Goal: Connect with others: Establish contact or relationships with other users

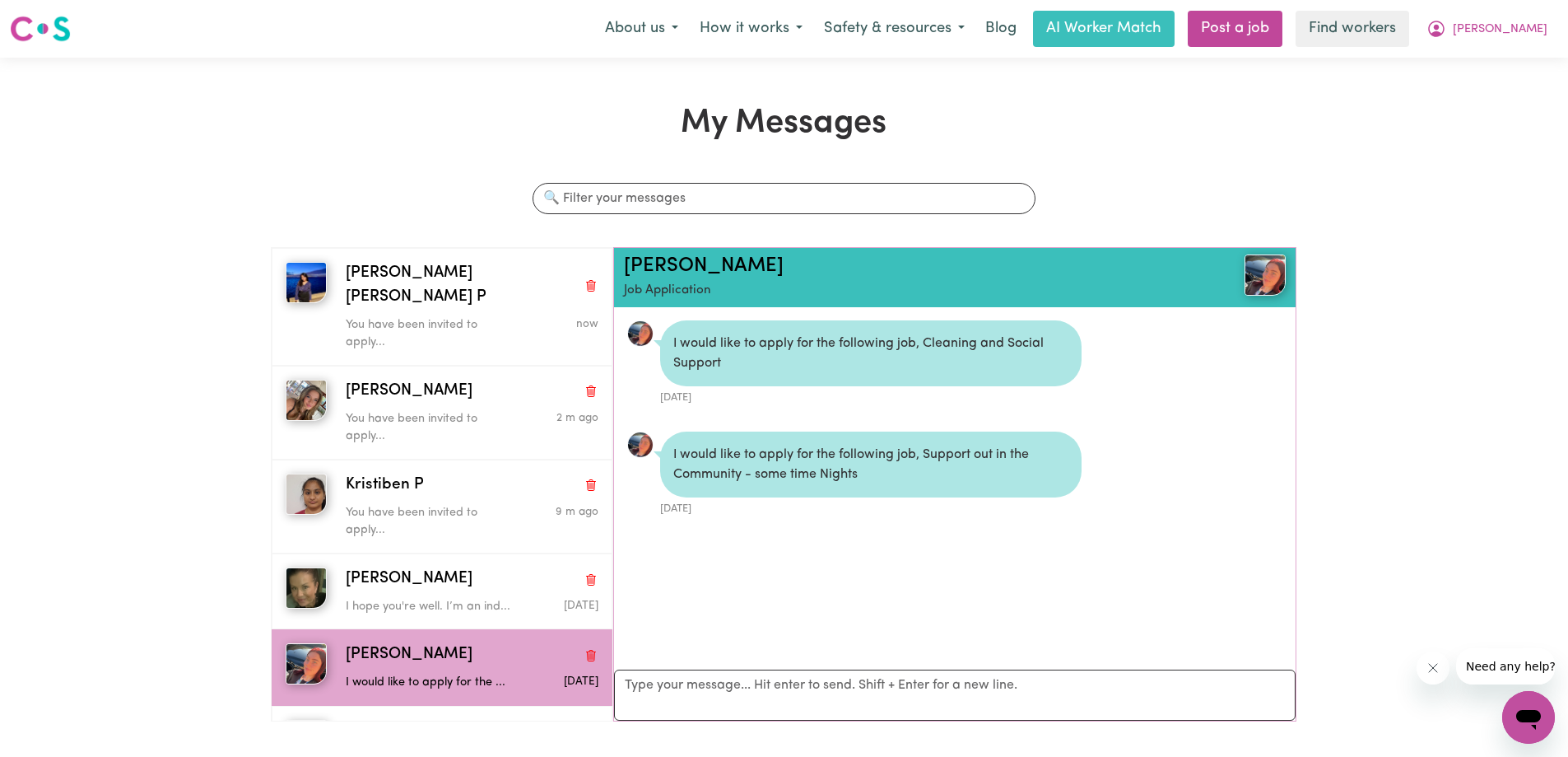
scroll to position [10, 0]
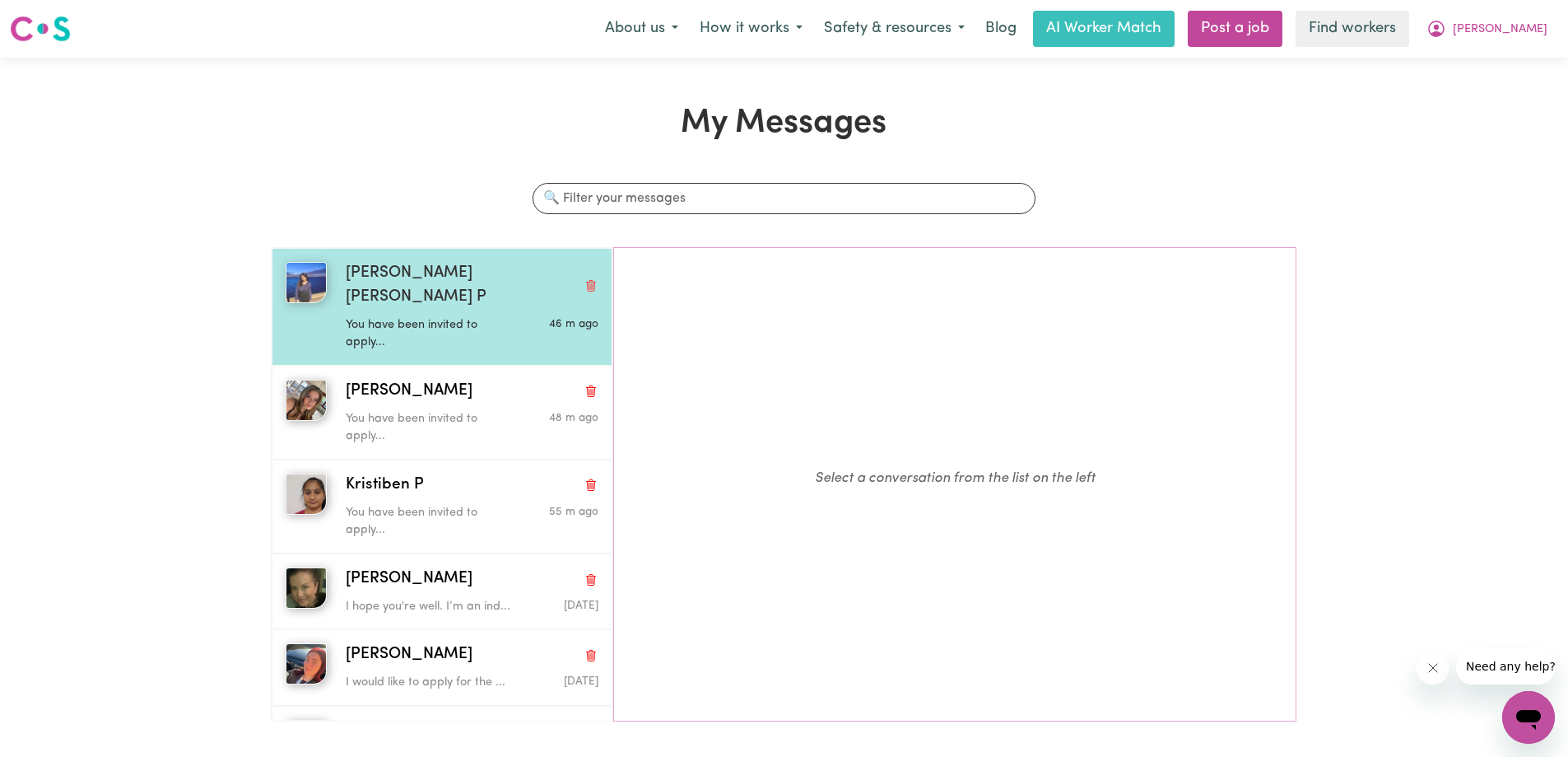
click at [462, 271] on div "[PERSON_NAME] [PERSON_NAME] P" at bounding box center [472, 286] width 253 height 48
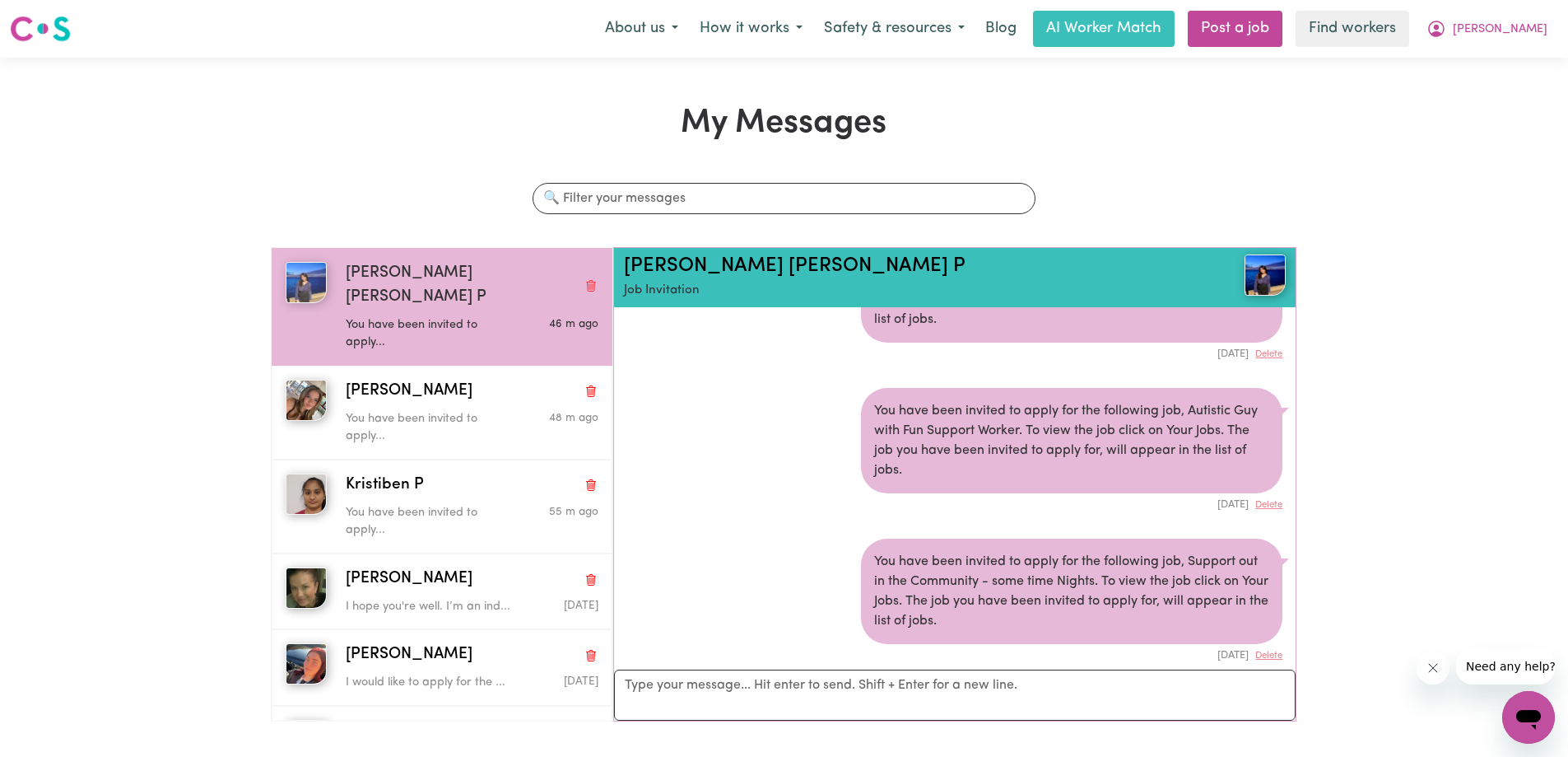
scroll to position [82, 0]
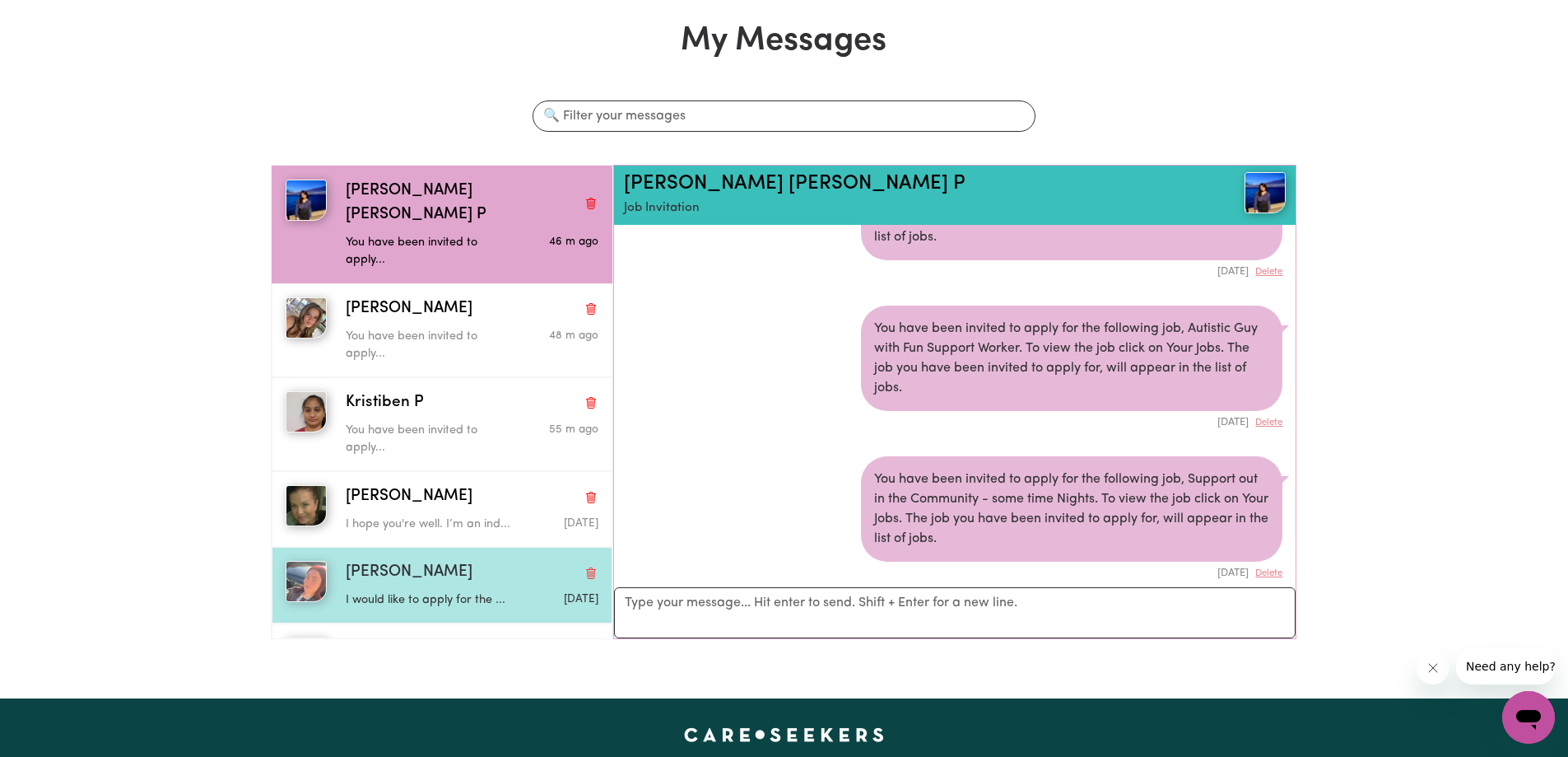
click at [419, 573] on span "[PERSON_NAME]" at bounding box center [409, 573] width 127 height 24
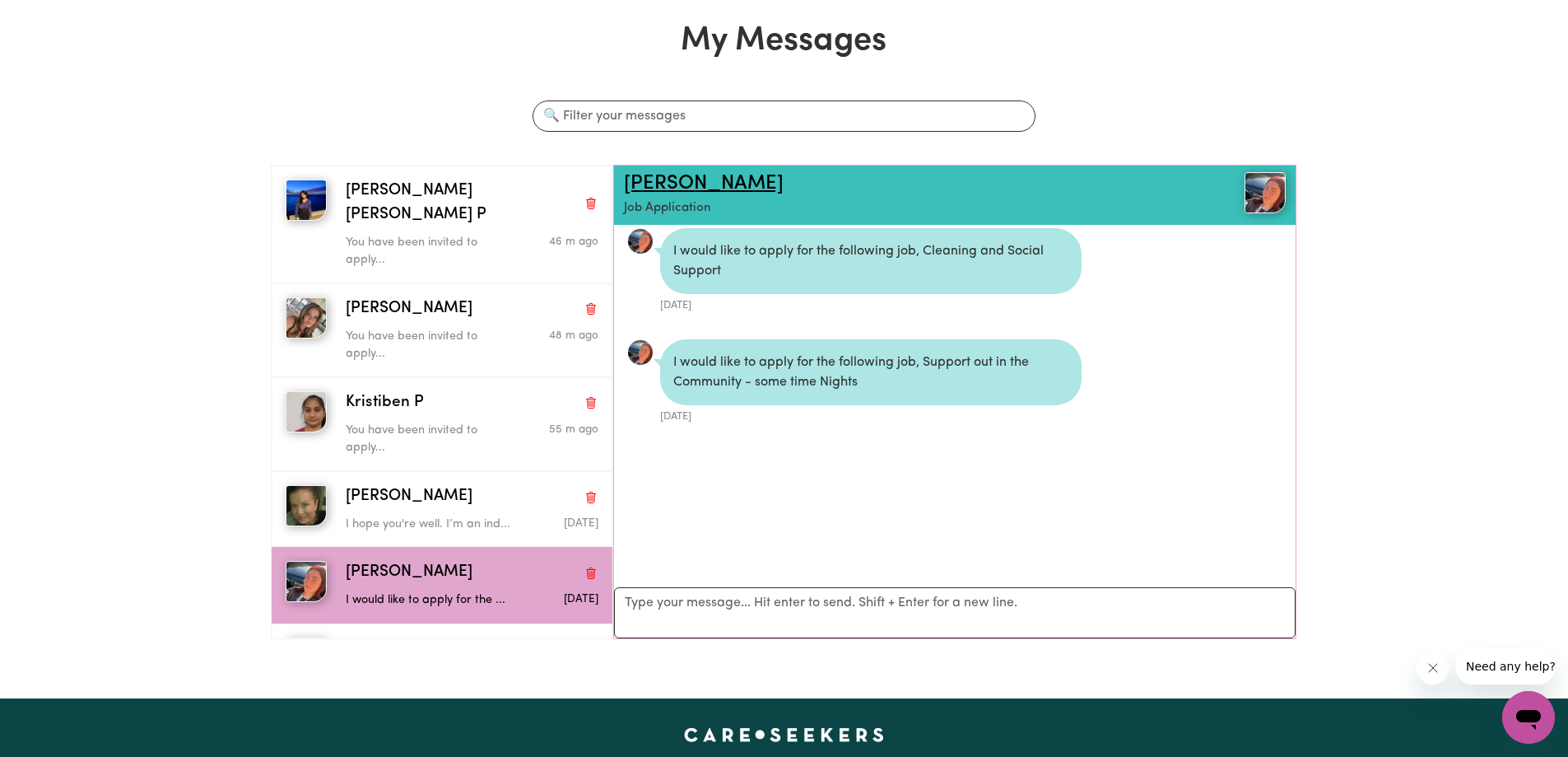
click at [648, 184] on link "Taylor-Rose K" at bounding box center [703, 184] width 160 height 19
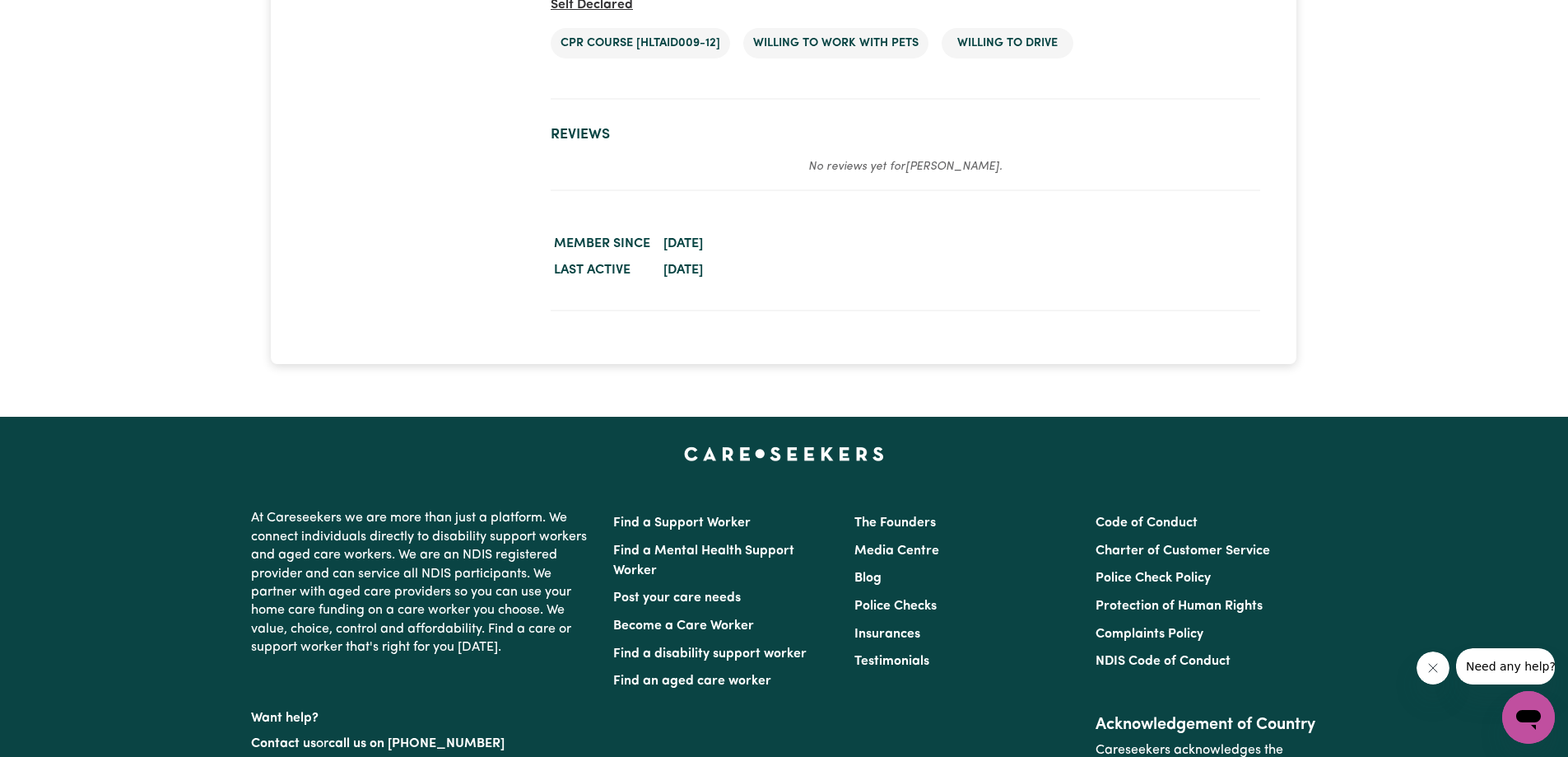
scroll to position [3129, 0]
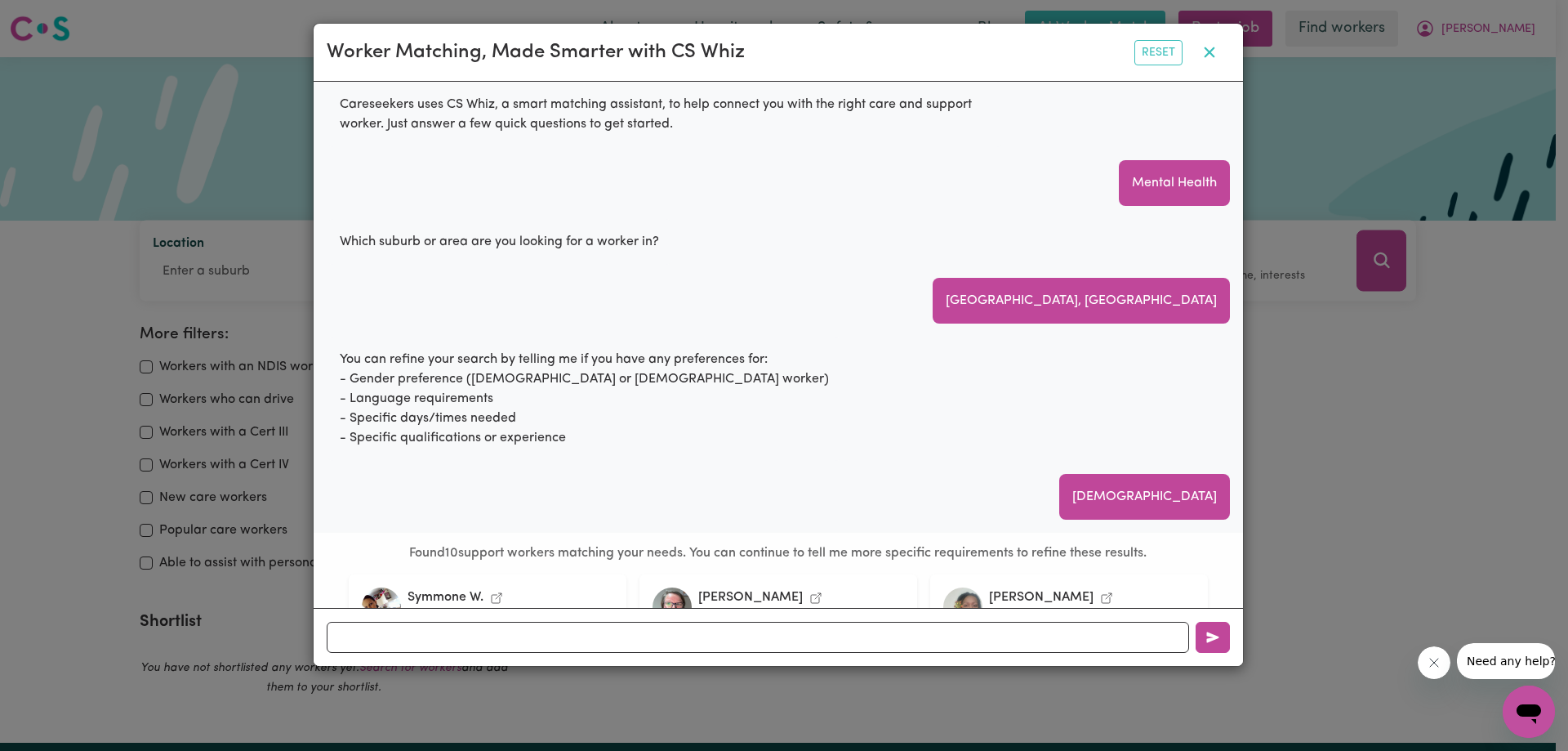
click at [1210, 54] on icon "button" at bounding box center [1209, 53] width 10 height 11
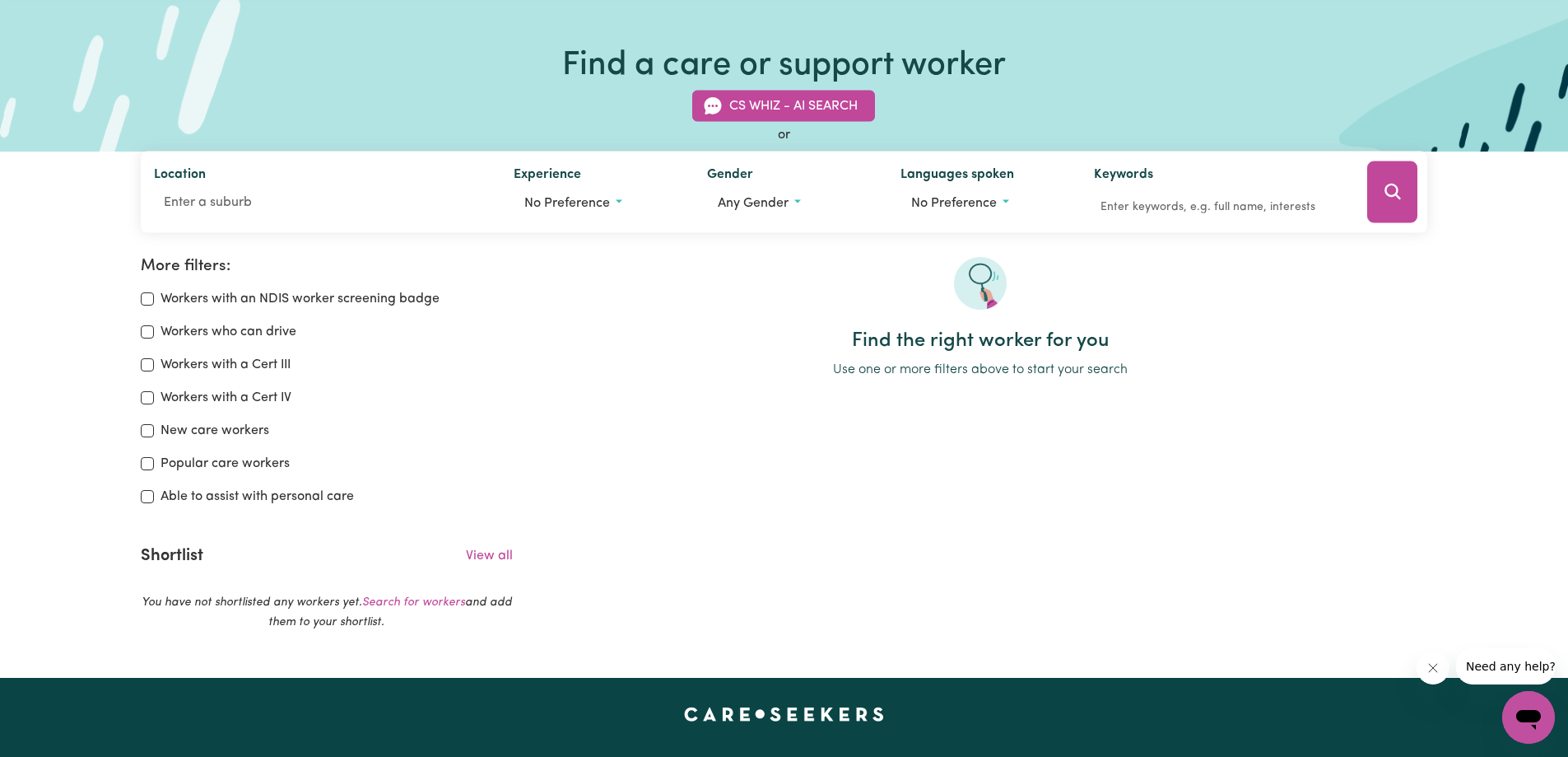
scroll to position [165, 0]
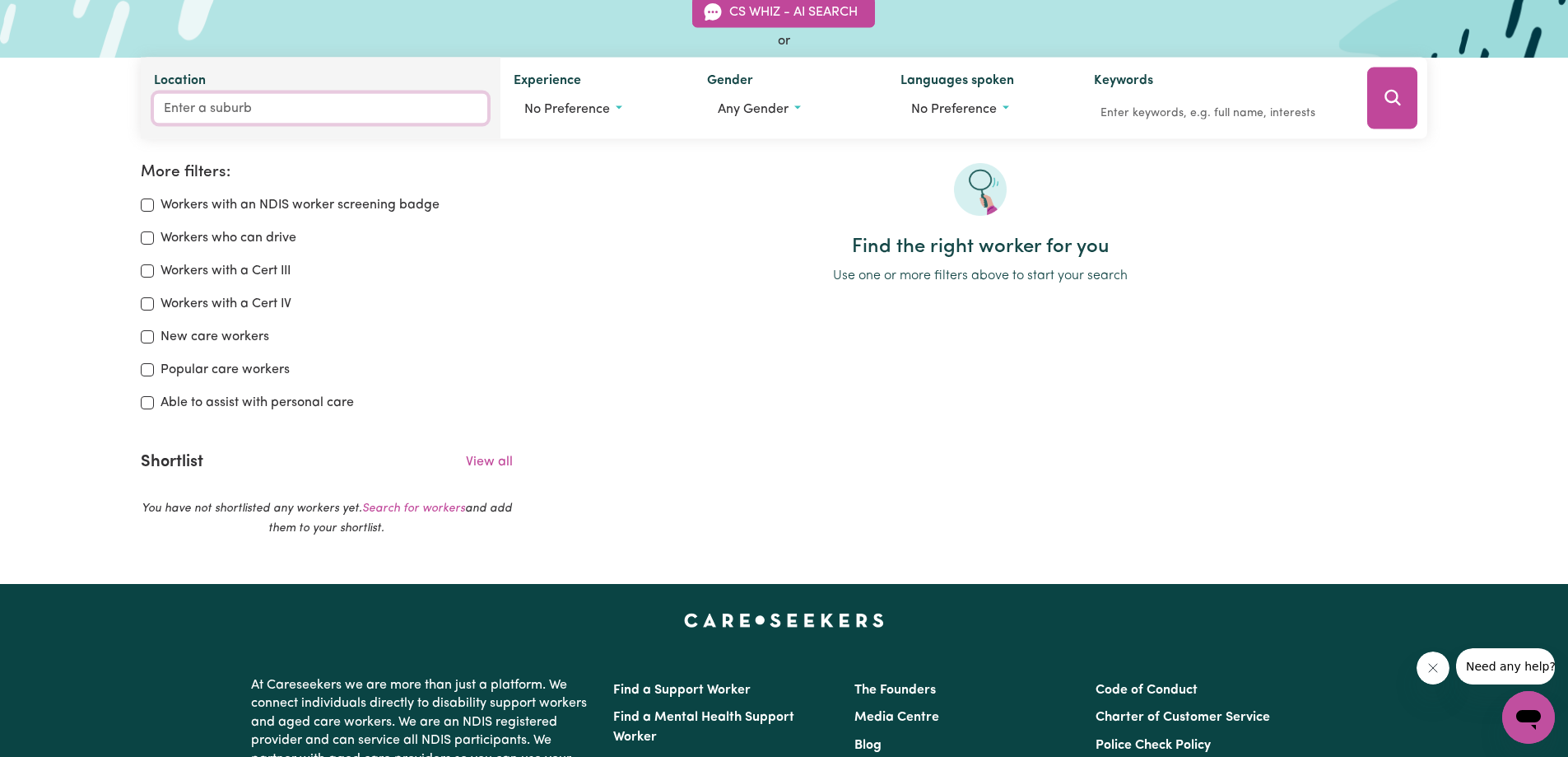
click at [273, 109] on input "Location" at bounding box center [321, 109] width 334 height 30
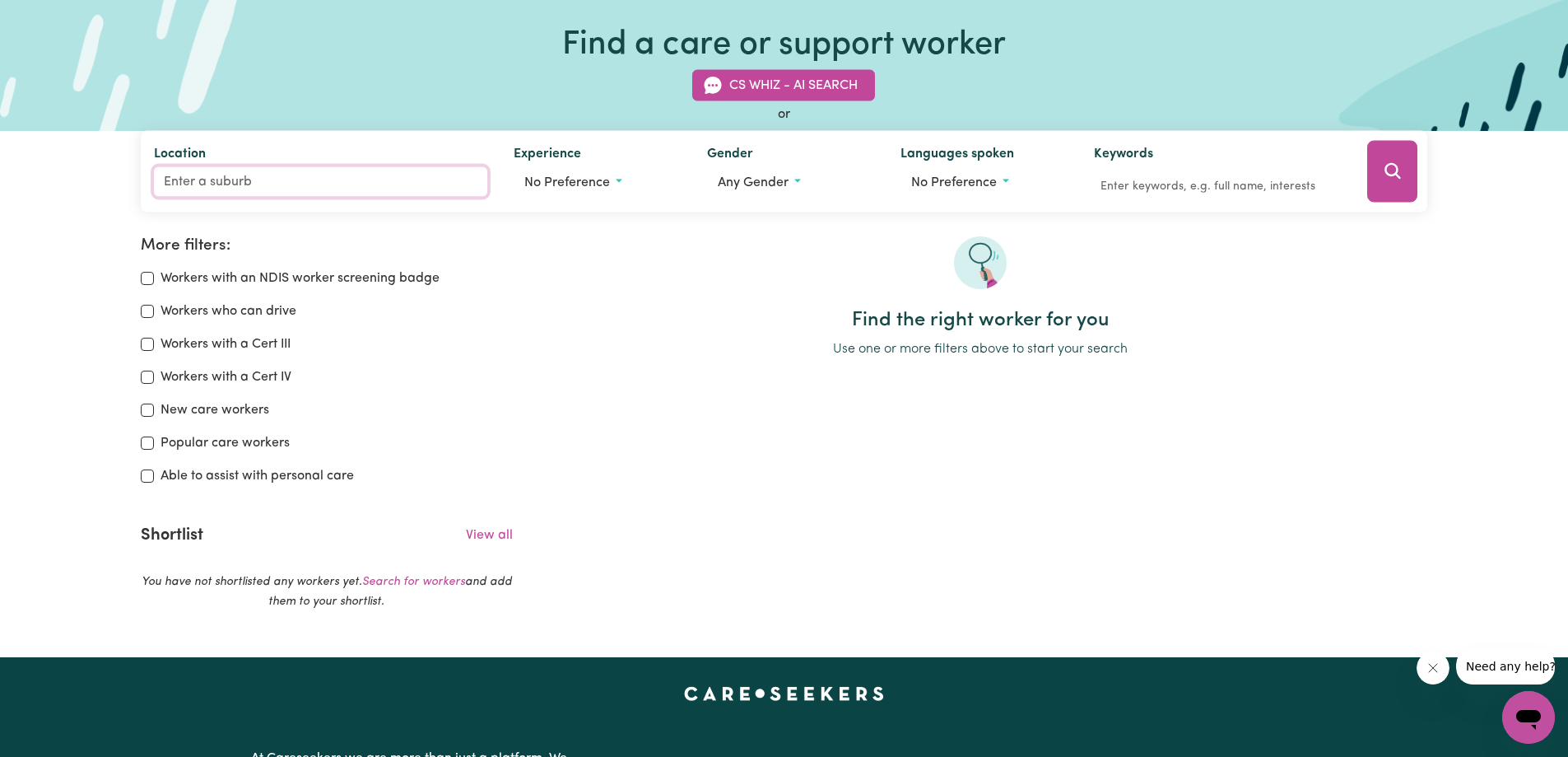
scroll to position [0, 0]
